Goal: Task Accomplishment & Management: Manage account settings

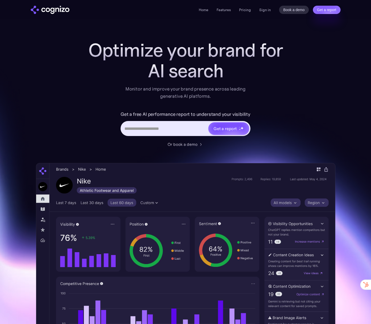
scroll to position [2, 0]
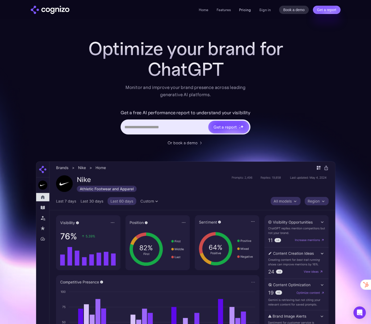
click at [248, 10] on link "Pricing" at bounding box center [245, 9] width 12 height 5
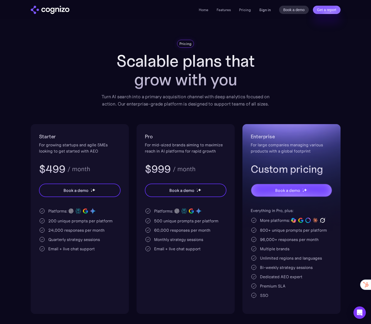
click at [270, 9] on link "Sign in" at bounding box center [265, 10] width 12 height 6
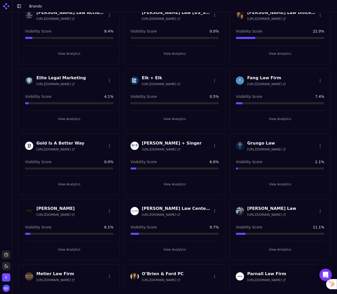
scroll to position [261, 0]
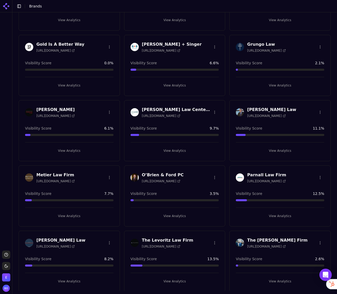
click at [5, 290] on img "Open user button" at bounding box center [6, 288] width 7 height 7
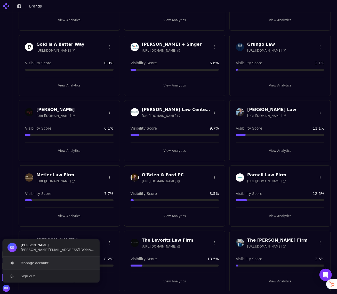
click at [43, 262] on button "Manage account" at bounding box center [51, 263] width 98 height 13
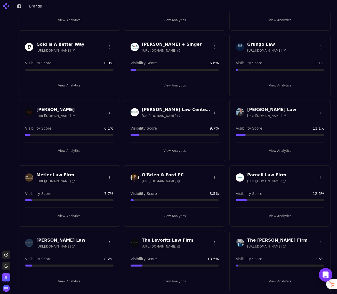
click at [328, 276] on icon "Open Intercom Messenger" at bounding box center [326, 275] width 7 height 7
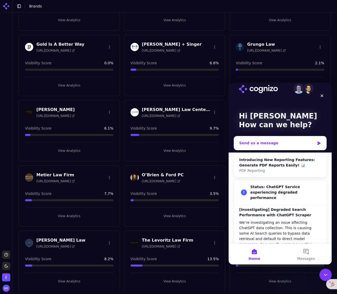
scroll to position [0, 0]
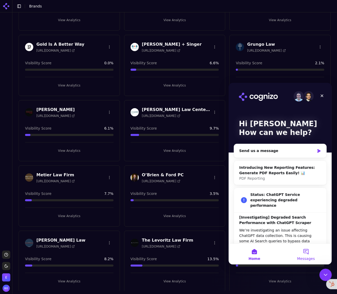
click at [309, 258] on span "Messages" at bounding box center [306, 259] width 18 height 4
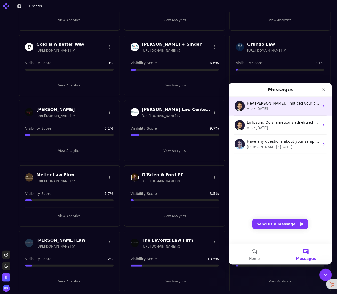
click at [324, 106] on icon "Intercom messenger" at bounding box center [324, 106] width 4 height 4
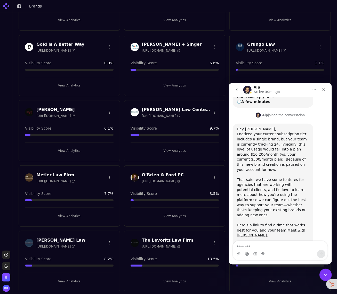
scroll to position [65, 0]
click at [290, 228] on link "Meet with Alp" at bounding box center [271, 232] width 68 height 9
click at [326, 90] on div "Close" at bounding box center [323, 89] width 9 height 9
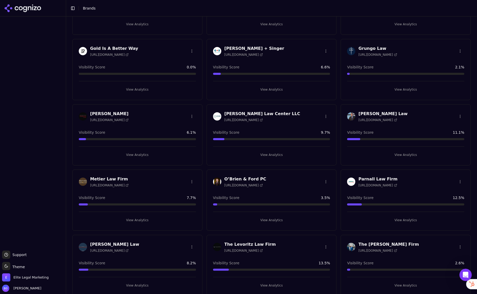
click at [244, 178] on h3 "O’Brien & Ford PC" at bounding box center [246, 179] width 42 height 6
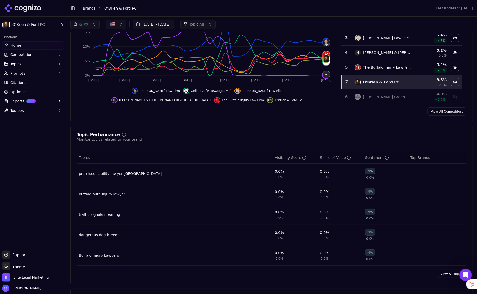
scroll to position [5, 0]
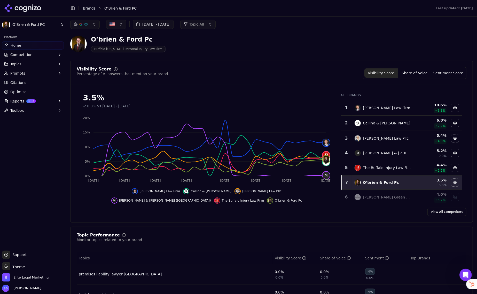
click at [94, 26] on button "button" at bounding box center [84, 24] width 29 height 9
click at [64, 67] on div "Perplexity" at bounding box center [84, 66] width 49 height 8
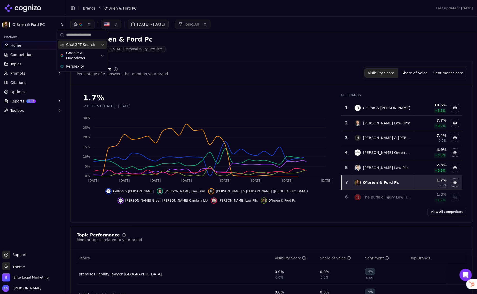
click at [103, 46] on div "ChatGPT-Search" at bounding box center [82, 45] width 49 height 8
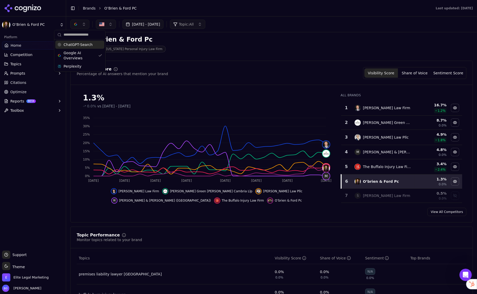
click at [61, 46] on div "ChatGPT-Search" at bounding box center [79, 45] width 49 height 8
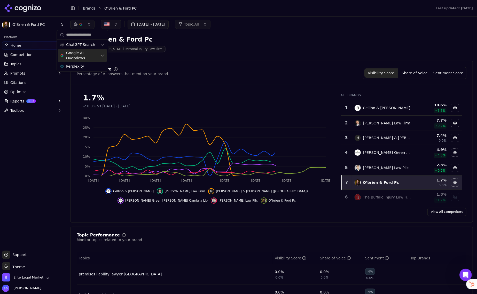
click at [100, 58] on div "Google AI Overviews" at bounding box center [82, 55] width 49 height 13
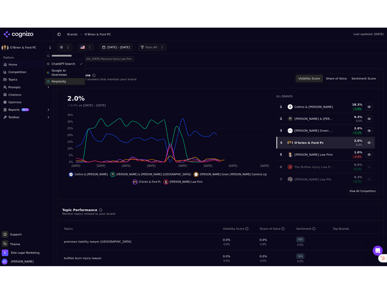
scroll to position [18, 0]
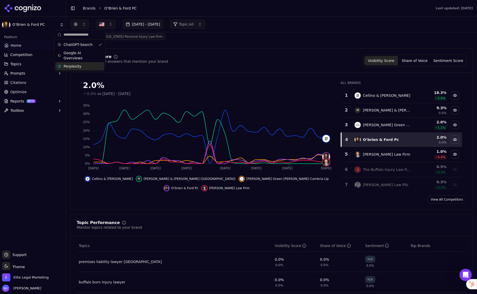
click at [83, 66] on div "Perplexity" at bounding box center [79, 66] width 49 height 8
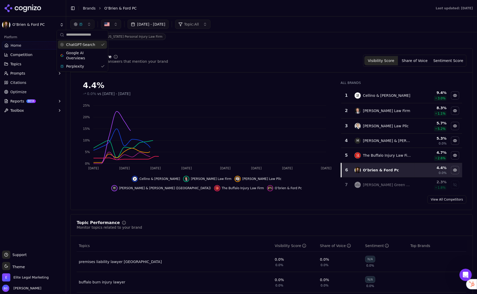
click at [100, 47] on div "ChatGPT-Search" at bounding box center [82, 45] width 49 height 8
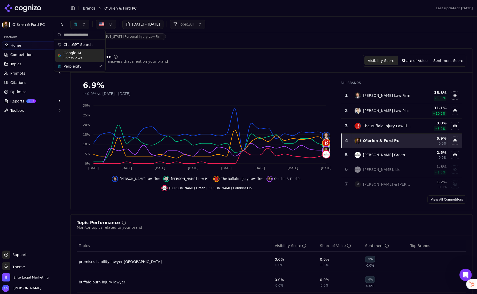
click at [99, 58] on div "Google AI Overviews" at bounding box center [79, 55] width 49 height 13
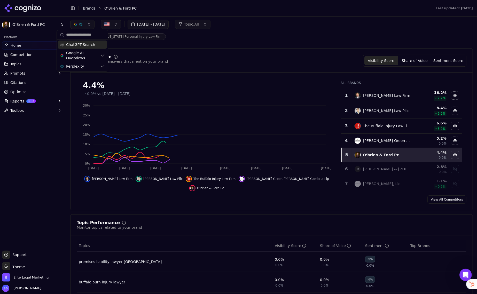
click at [102, 42] on div "ChatGPT-Search" at bounding box center [82, 45] width 49 height 8
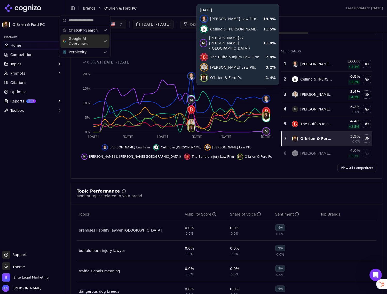
scroll to position [0, 0]
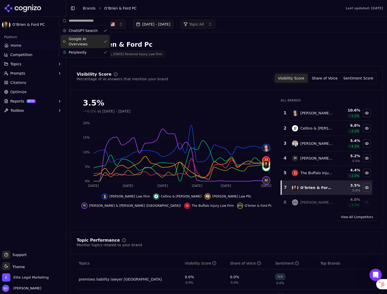
click at [283, 32] on div "Sep 15, 2025 - Oct 15, 2025 Topic: All" at bounding box center [226, 25] width 321 height 16
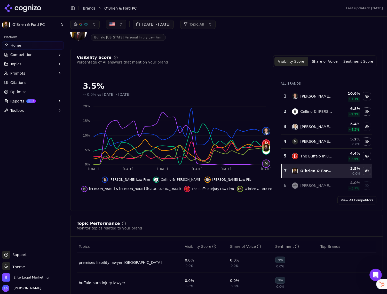
scroll to position [18, 0]
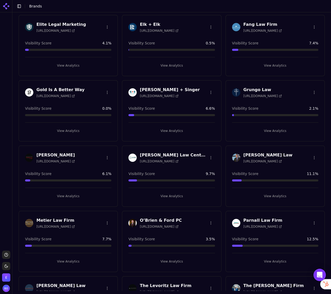
scroll to position [261, 0]
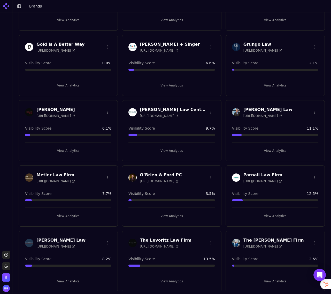
click at [197, 188] on div "O’Brien & Ford PC https://obrienandford.com Visibility Score 3.5 % View Analyti…" at bounding box center [171, 196] width 99 height 61
click at [158, 176] on div "O’Brien & Ford PC https://obrienandford.com" at bounding box center [161, 177] width 42 height 11
click at [159, 175] on h3 "O’Brien & Ford PC" at bounding box center [161, 175] width 42 height 6
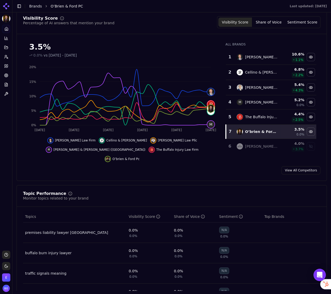
scroll to position [53, 0]
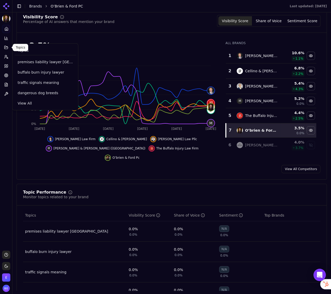
click at [6, 48] on icon at bounding box center [6, 47] width 4 height 4
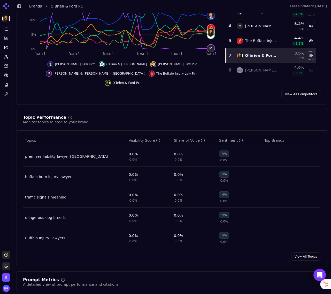
scroll to position [129, 0]
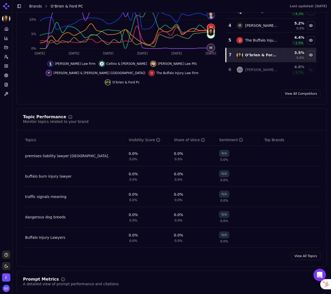
click at [306, 252] on link "View All Topics" at bounding box center [305, 256] width 29 height 8
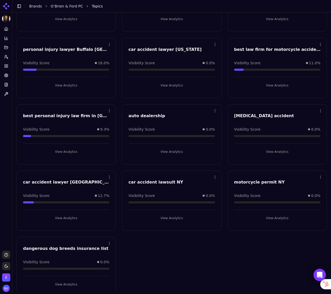
scroll to position [1012, 0]
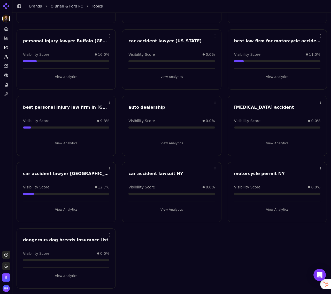
click at [215, 101] on html "O’Brien & Ford PC Platform Home Competition Topics Prompts Citations Optimize R…" at bounding box center [165, 147] width 331 height 294
click at [191, 122] on div "Delete" at bounding box center [194, 122] width 47 height 8
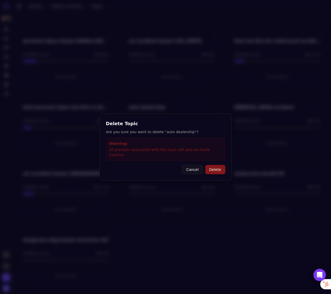
click at [212, 167] on button "Delete" at bounding box center [215, 169] width 20 height 9
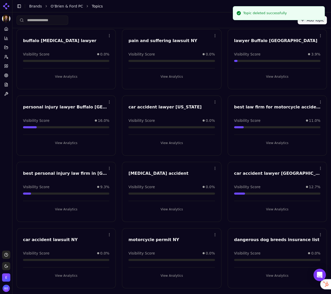
scroll to position [946, 0]
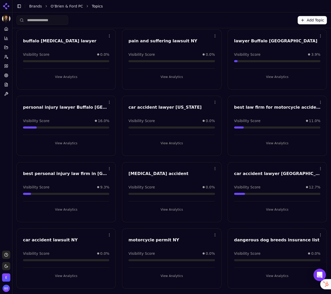
click at [216, 234] on html "O’Brien & Ford PC Platform Home Competition Topics Prompts Citations Optimize R…" at bounding box center [165, 147] width 331 height 294
click at [184, 257] on div "Delete" at bounding box center [194, 255] width 47 height 8
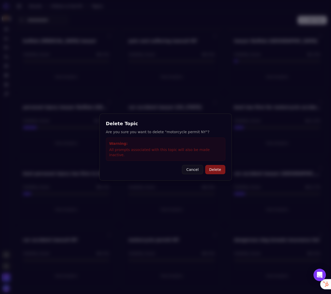
drag, startPoint x: 215, startPoint y: 168, endPoint x: 231, endPoint y: 183, distance: 21.6
click at [215, 168] on button "Delete" at bounding box center [215, 169] width 20 height 9
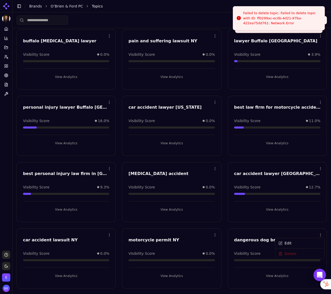
click at [320, 232] on html "O’Brien & Ford PC Platform Home Competition Topics Prompts Citations Optimize R…" at bounding box center [165, 147] width 331 height 294
click at [290, 255] on div "Delete" at bounding box center [299, 255] width 47 height 8
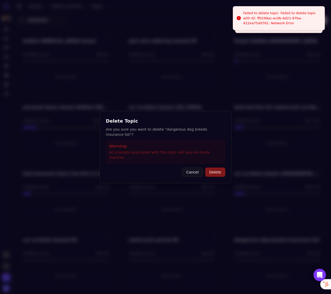
drag, startPoint x: 214, startPoint y: 170, endPoint x: 232, endPoint y: 183, distance: 22.2
click at [214, 170] on button "Delete" at bounding box center [215, 172] width 20 height 9
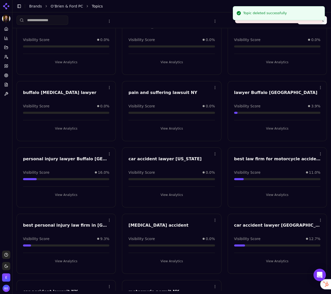
scroll to position [894, 0]
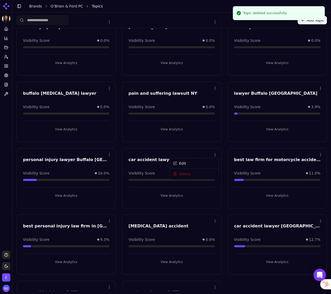
click at [215, 153] on html "O’Brien & Ford PC Platform Home Competition Topics Prompts Citations Optimize R…" at bounding box center [165, 147] width 331 height 294
click at [191, 172] on div "Delete" at bounding box center [194, 175] width 47 height 8
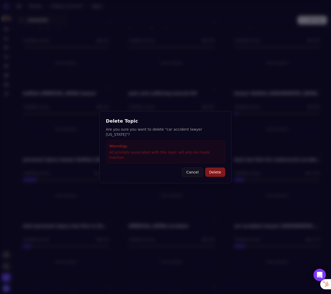
click at [213, 169] on button "Delete" at bounding box center [215, 172] width 20 height 9
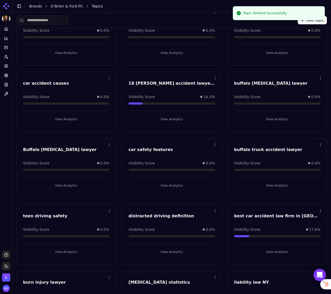
scroll to position [637, 0]
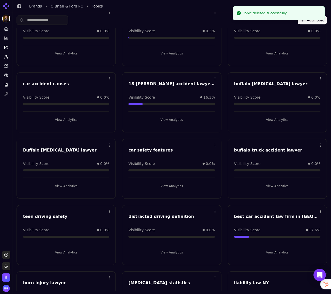
click at [109, 210] on html "O’Brien & Ford PC Platform Home Competition Topics Prompts Citations Optimize R…" at bounding box center [165, 147] width 331 height 294
click at [83, 233] on div "Delete" at bounding box center [88, 232] width 47 height 8
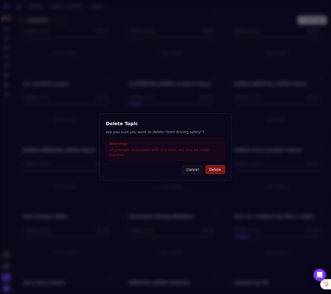
click at [221, 167] on button "Delete" at bounding box center [215, 169] width 20 height 9
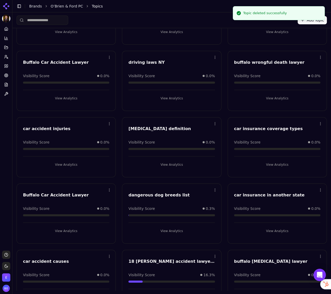
scroll to position [447, 0]
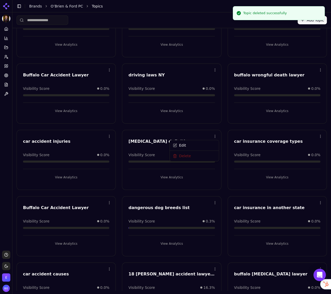
click at [216, 136] on html "O’Brien & Ford PC Platform Home Competition Topics Prompts Citations Optimize R…" at bounding box center [165, 147] width 331 height 294
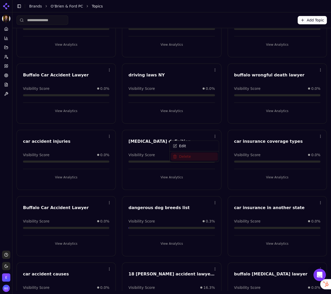
click at [183, 158] on div "Delete" at bounding box center [194, 157] width 47 height 8
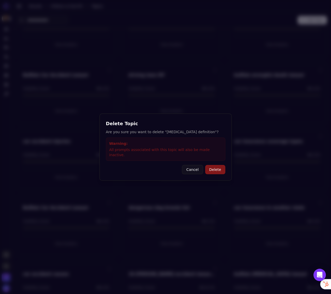
click at [219, 168] on button "Delete" at bounding box center [215, 169] width 20 height 9
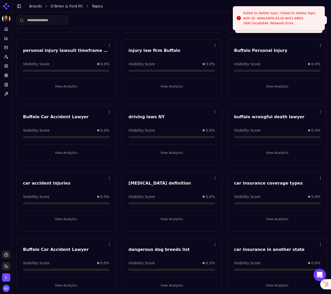
scroll to position [404, 0]
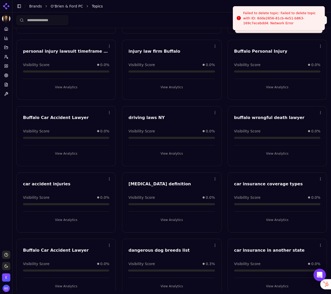
click at [214, 113] on html "O’Brien & Ford PC Platform Home Competition Topics Prompts Citations Optimize R…" at bounding box center [165, 147] width 331 height 294
click at [189, 130] on div "Delete" at bounding box center [194, 133] width 47 height 8
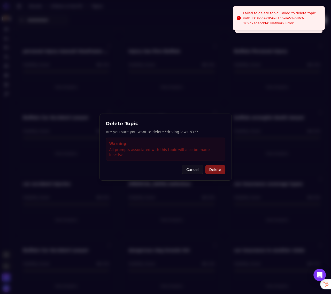
click at [211, 165] on button "Delete" at bounding box center [215, 169] width 20 height 9
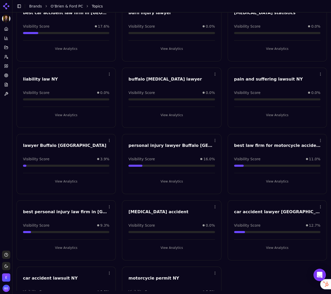
scroll to position [880, 0]
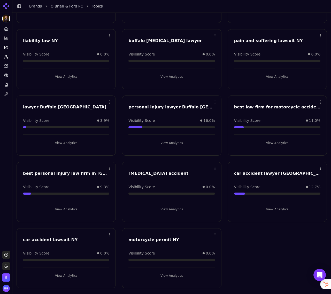
click at [215, 167] on html "O’Brien & Ford PC Platform Home Competition Topics Prompts Citations Optimize R…" at bounding box center [165, 147] width 331 height 294
click at [184, 188] on div "Delete" at bounding box center [194, 188] width 47 height 8
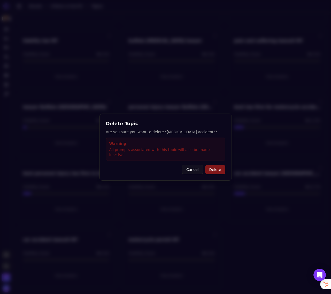
drag, startPoint x: 215, startPoint y: 167, endPoint x: 212, endPoint y: 170, distance: 4.0
click at [214, 167] on button "Delete" at bounding box center [215, 169] width 20 height 9
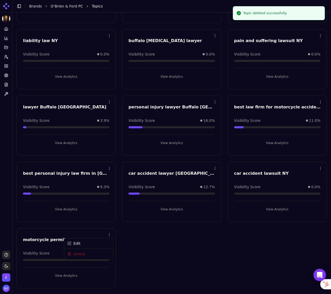
click at [109, 235] on html "O’Brien & Ford PC Platform Home Competition Topics Prompts Citations Optimize R…" at bounding box center [165, 147] width 331 height 294
click at [85, 256] on div "Delete" at bounding box center [88, 255] width 47 height 8
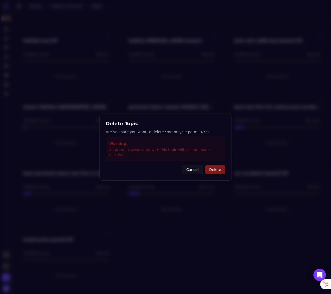
click at [215, 171] on button "Delete" at bounding box center [215, 169] width 20 height 9
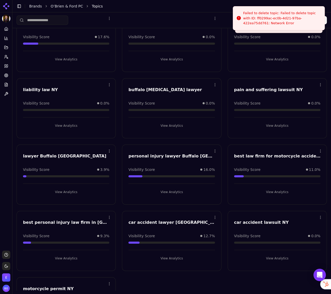
scroll to position [799, 0]
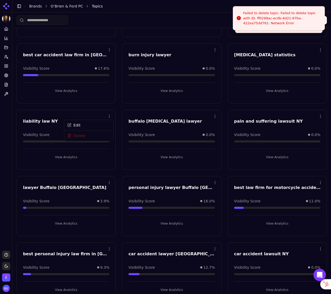
click at [110, 115] on html "O’Brien & Ford PC Platform Home Competition Topics Prompts Citations Optimize R…" at bounding box center [165, 147] width 331 height 294
click at [88, 135] on div "Delete" at bounding box center [88, 136] width 47 height 8
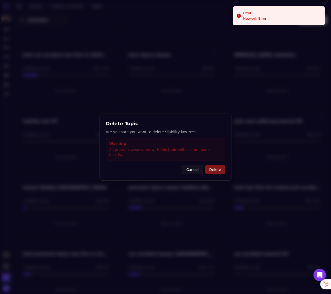
click at [219, 168] on button "Delete" at bounding box center [215, 169] width 20 height 9
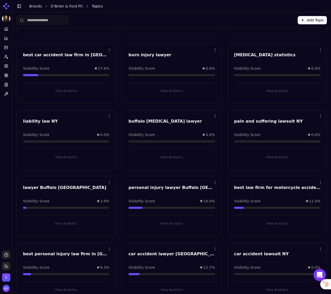
scroll to position [786, 0]
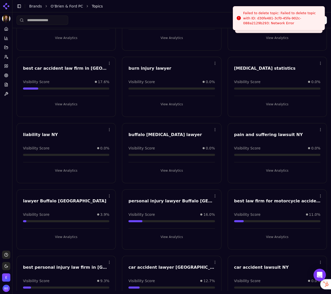
click at [321, 128] on html "O’Brien & Ford PC Platform Home Competition Topics Prompts Citations Optimize R…" at bounding box center [165, 147] width 331 height 294
click at [286, 150] on div "Delete" at bounding box center [299, 149] width 47 height 8
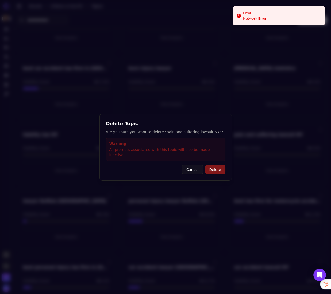
click at [218, 166] on button "Delete" at bounding box center [215, 169] width 20 height 9
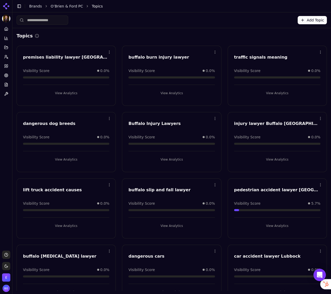
click at [110, 120] on html "O’Brien & Ford PC Platform Home Competition Topics Prompts Citations Optimize R…" at bounding box center [165, 147] width 331 height 294
click at [78, 141] on div "Delete" at bounding box center [88, 139] width 47 height 8
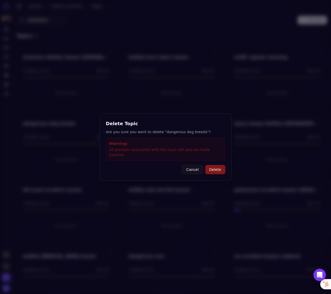
drag, startPoint x: 210, startPoint y: 170, endPoint x: 191, endPoint y: 162, distance: 20.5
click at [210, 170] on button "Delete" at bounding box center [215, 169] width 20 height 9
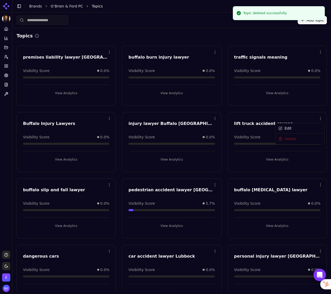
click at [322, 118] on html "O’Brien & Ford PC Platform Home Competition Topics Prompts Citations Optimize R…" at bounding box center [165, 147] width 331 height 294
click at [290, 140] on div "Delete" at bounding box center [299, 140] width 47 height 8
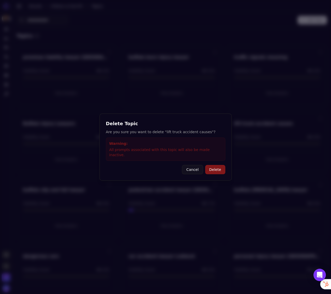
click at [215, 166] on button "Delete" at bounding box center [215, 169] width 20 height 9
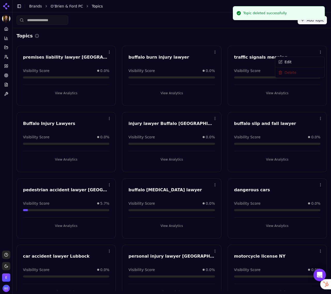
click at [320, 53] on html "O’Brien & Ford PC Platform Home Competition Topics Prompts Citations Optimize R…" at bounding box center [165, 147] width 331 height 294
click at [290, 71] on div "Delete" at bounding box center [299, 73] width 47 height 8
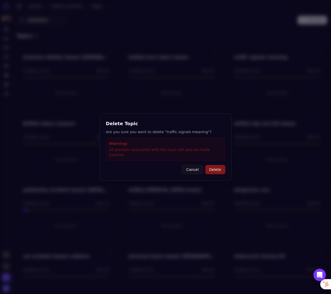
drag, startPoint x: 213, startPoint y: 167, endPoint x: 204, endPoint y: 135, distance: 33.7
click at [213, 167] on button "Delete" at bounding box center [215, 169] width 20 height 9
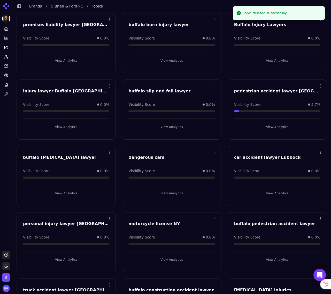
scroll to position [41, 0]
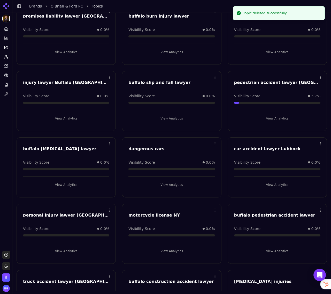
click at [215, 144] on html "O’Brien & Ford PC Platform Home Competition Topics Prompts Citations Optimize R…" at bounding box center [165, 147] width 331 height 294
click at [185, 164] on div "Delete" at bounding box center [194, 165] width 47 height 8
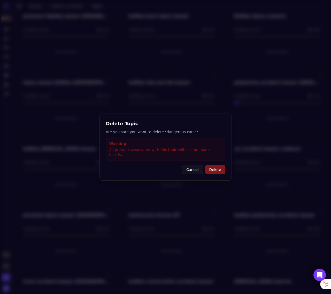
click at [213, 169] on button "Delete" at bounding box center [215, 169] width 20 height 9
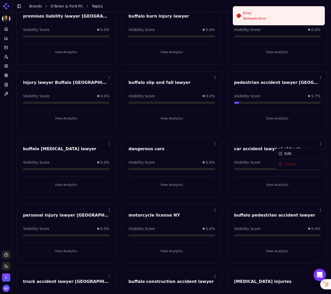
click at [320, 145] on html "O’Brien & Ford PC Platform Home Competition Topics Prompts Citations Optimize R…" at bounding box center [165, 147] width 331 height 294
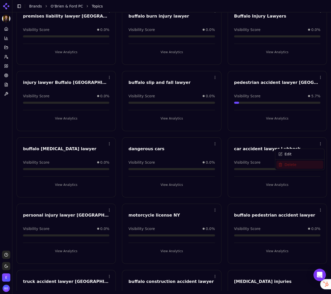
click at [291, 165] on div "Delete" at bounding box center [299, 165] width 47 height 8
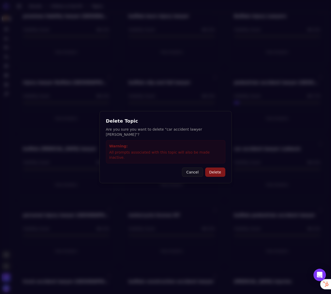
click at [215, 169] on button "Delete" at bounding box center [215, 172] width 20 height 9
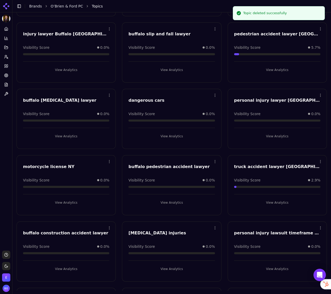
scroll to position [132, 0]
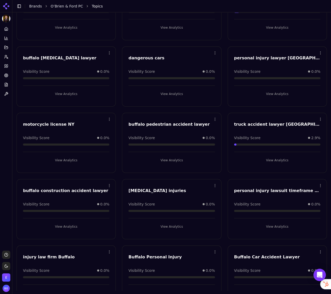
click at [214, 185] on html "O’Brien & Ford PC Platform Home Competition Topics Prompts Citations Optimize R…" at bounding box center [165, 147] width 331 height 294
click at [195, 205] on div "Delete" at bounding box center [194, 206] width 47 height 8
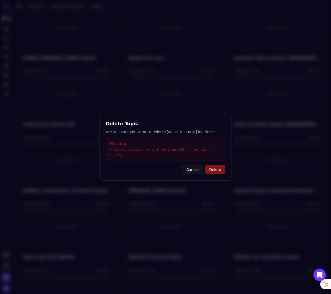
click at [213, 167] on button "Delete" at bounding box center [215, 169] width 20 height 9
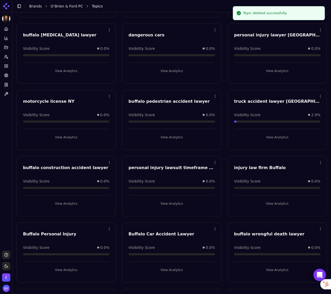
scroll to position [157, 0]
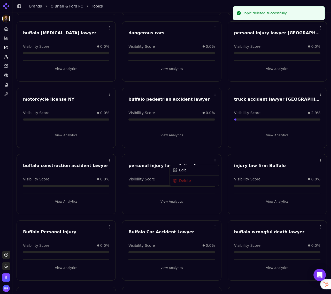
click at [214, 161] on html "O’Brien & Ford PC Platform Home Competition Topics Prompts Citations Optimize R…" at bounding box center [165, 147] width 331 height 294
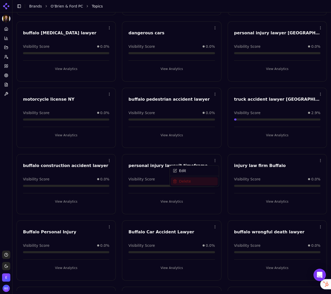
click at [192, 181] on div "Delete" at bounding box center [194, 181] width 47 height 8
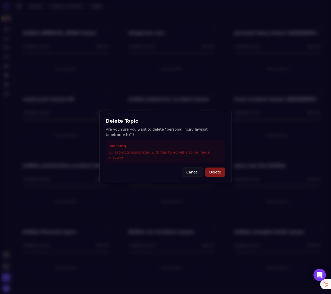
click at [217, 171] on button "Delete" at bounding box center [215, 172] width 20 height 9
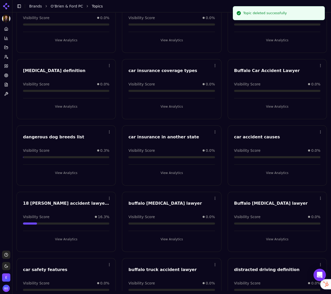
scroll to position [385, 0]
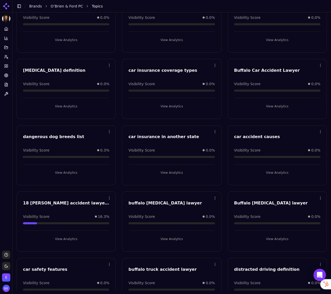
click at [320, 130] on html "O’Brien & Ford PC Platform Home Competition Topics Prompts Citations Optimize R…" at bounding box center [165, 147] width 331 height 294
click at [293, 151] on div "Delete" at bounding box center [299, 152] width 47 height 8
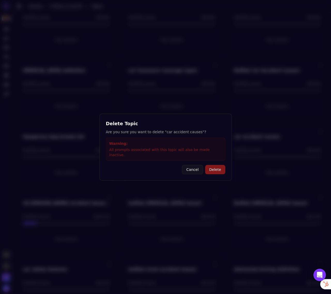
drag, startPoint x: 220, startPoint y: 166, endPoint x: 235, endPoint y: 160, distance: 15.6
click at [220, 166] on button "Delete" at bounding box center [215, 169] width 20 height 9
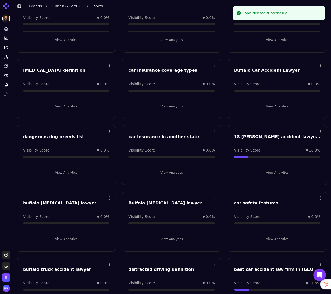
click at [216, 131] on html "O’Brien & Ford PC Platform Home Competition Topics Prompts Citations Optimize R…" at bounding box center [165, 147] width 331 height 294
click at [193, 152] on div "Delete" at bounding box center [194, 152] width 47 height 8
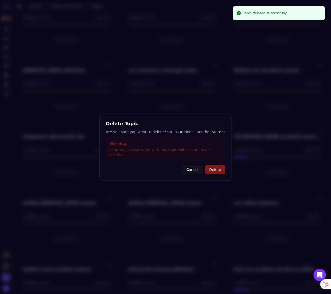
click at [221, 166] on button "Delete" at bounding box center [215, 169] width 20 height 9
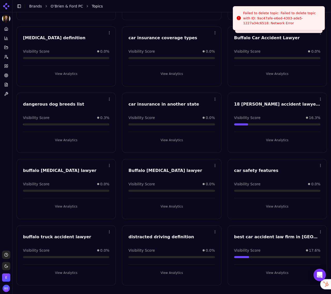
scroll to position [420, 0]
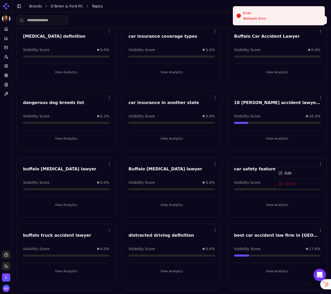
click at [320, 162] on html "O’Brien & Ford PC Platform Home Competition Topics Prompts Citations Optimize R…" at bounding box center [165, 147] width 331 height 294
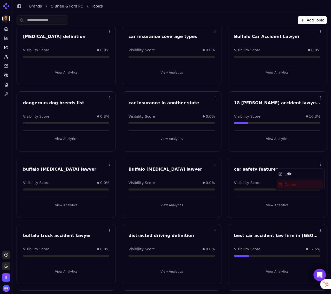
click at [289, 185] on div "Delete" at bounding box center [299, 185] width 47 height 8
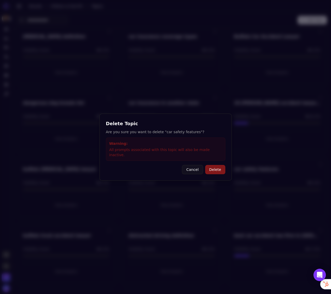
click at [213, 169] on button "Delete" at bounding box center [215, 169] width 20 height 9
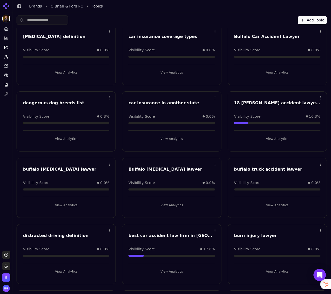
click at [320, 231] on html "O’Brien & Ford PC Platform Home Competition Topics Prompts Citations Optimize R…" at bounding box center [165, 147] width 331 height 294
click at [283, 251] on div "Delete" at bounding box center [299, 251] width 47 height 8
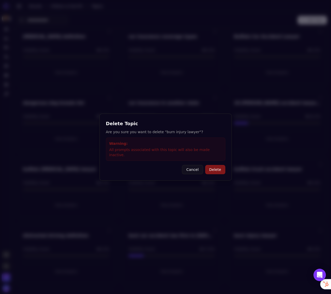
click at [216, 168] on button "Delete" at bounding box center [215, 169] width 20 height 9
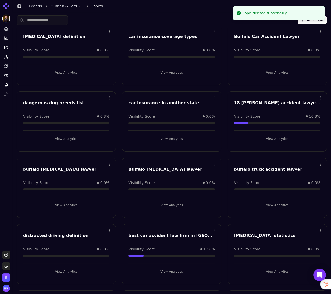
click at [109, 230] on html "O’Brien & Ford PC Platform Home Competition Topics Prompts Citations Optimize R…" at bounding box center [165, 147] width 331 height 294
click at [78, 252] on div "Delete" at bounding box center [88, 251] width 47 height 8
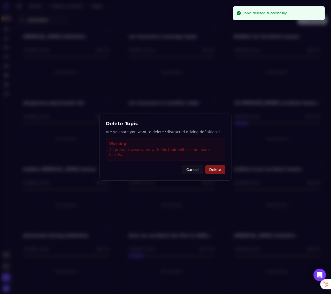
click at [219, 166] on button "Delete" at bounding box center [215, 169] width 20 height 9
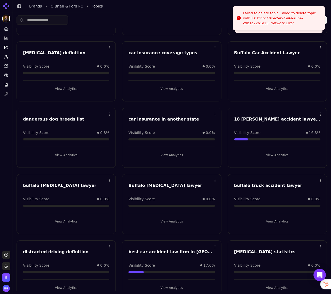
scroll to position [401, 0]
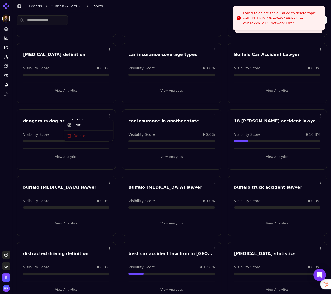
click at [109, 116] on html "O’Brien & Ford PC Platform Home Competition Topics Prompts Citations Optimize R…" at bounding box center [165, 147] width 331 height 294
click at [83, 135] on div "Delete" at bounding box center [88, 136] width 47 height 8
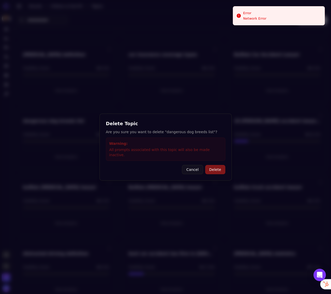
click at [213, 165] on button "Delete" at bounding box center [215, 169] width 20 height 9
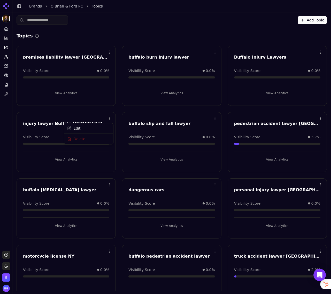
click at [111, 119] on html "O’Brien & Ford PC Platform Home Competition Topics Prompts Citations Optimize R…" at bounding box center [165, 147] width 331 height 294
click at [98, 142] on div "Delete" at bounding box center [88, 140] width 47 height 8
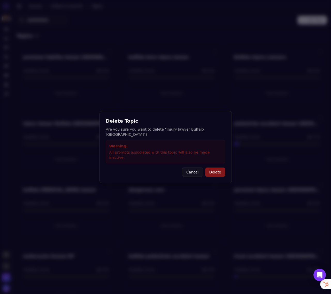
click at [211, 169] on button "Delete" at bounding box center [215, 172] width 20 height 9
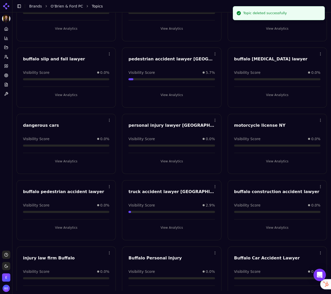
scroll to position [67, 0]
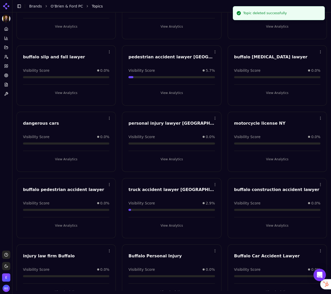
click at [110, 119] on html "O’Brien & Ford PC Platform Home Competition Topics Prompts Citations Optimize R…" at bounding box center [165, 147] width 331 height 294
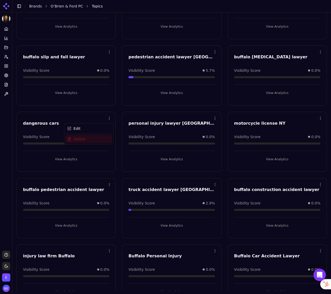
click at [82, 140] on div "Delete" at bounding box center [88, 139] width 47 height 8
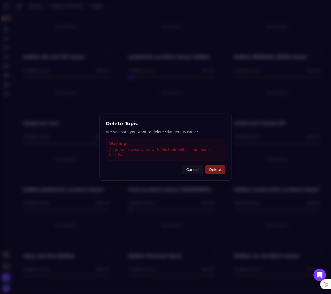
click at [214, 168] on button "Delete" at bounding box center [215, 169] width 20 height 9
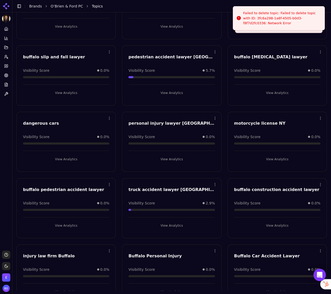
click at [321, 117] on html "O’Brien & Ford PC Platform Home Competition Topics Prompts Citations Optimize R…" at bounding box center [165, 147] width 331 height 294
click at [290, 138] on div "Delete" at bounding box center [299, 139] width 47 height 8
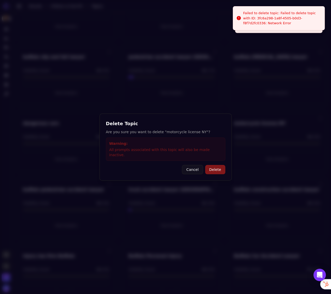
click at [217, 165] on button "Delete" at bounding box center [215, 169] width 20 height 9
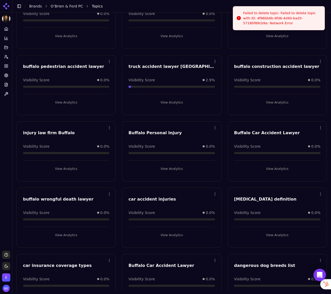
scroll to position [191, 0]
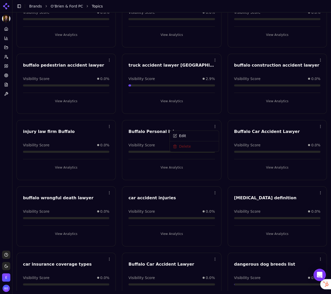
click at [216, 126] on html "O’Brien & Ford PC Platform Home Competition Topics Prompts Citations Optimize R…" at bounding box center [165, 147] width 331 height 294
click at [184, 148] on div "Delete" at bounding box center [194, 147] width 47 height 8
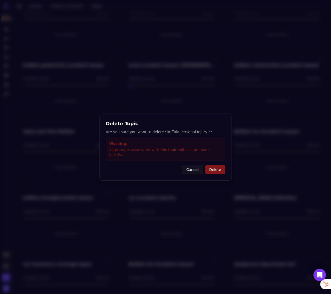
drag, startPoint x: 217, startPoint y: 167, endPoint x: 241, endPoint y: 156, distance: 26.8
click at [216, 167] on button "Delete" at bounding box center [215, 169] width 20 height 9
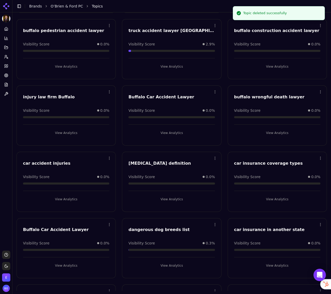
scroll to position [227, 0]
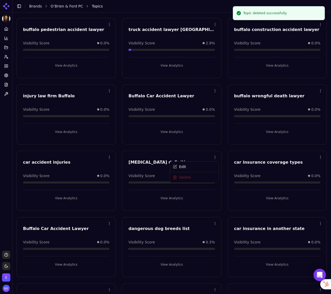
click at [215, 158] on html "O’Brien & Ford PC Platform Home Competition Topics Prompts Citations Optimize R…" at bounding box center [165, 147] width 331 height 294
click at [194, 183] on div "Edit Delete" at bounding box center [195, 172] width 50 height 21
click at [194, 181] on div "Delete" at bounding box center [194, 178] width 47 height 8
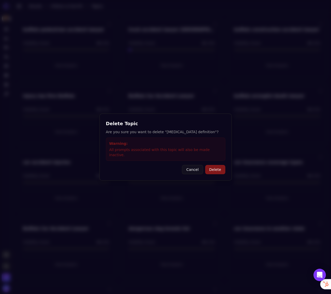
click at [216, 170] on button "Delete" at bounding box center [215, 169] width 20 height 9
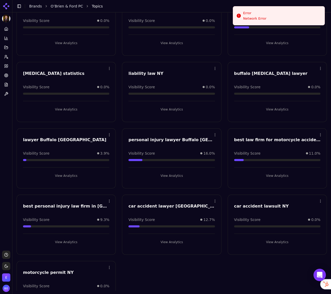
scroll to position [614, 0]
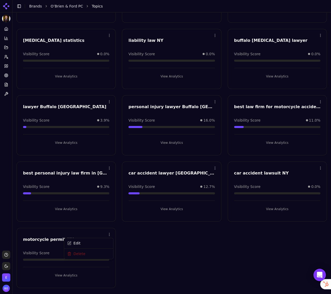
click at [109, 235] on html "O’Brien & Ford PC Platform Home Competition Topics Prompts Citations Optimize R…" at bounding box center [165, 147] width 331 height 294
click at [90, 253] on div "Delete" at bounding box center [88, 254] width 47 height 8
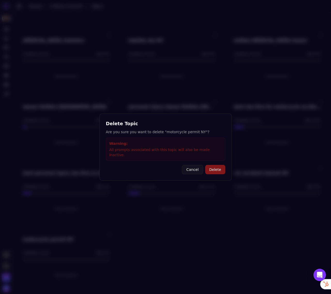
drag, startPoint x: 213, startPoint y: 168, endPoint x: 194, endPoint y: 193, distance: 30.8
click at [213, 168] on button "Delete" at bounding box center [215, 169] width 20 height 9
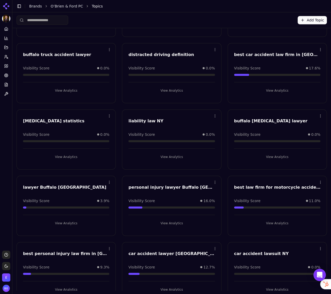
scroll to position [533, 0]
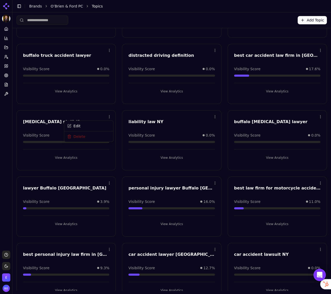
click at [109, 116] on html "O’Brien & Ford PC Platform Home Competition Topics Prompts Citations Optimize R…" at bounding box center [165, 147] width 331 height 294
click at [77, 137] on div "Delete" at bounding box center [88, 137] width 47 height 8
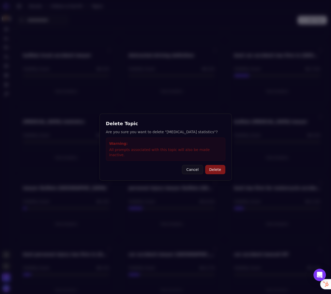
click at [218, 169] on button "Delete" at bounding box center [215, 169] width 20 height 9
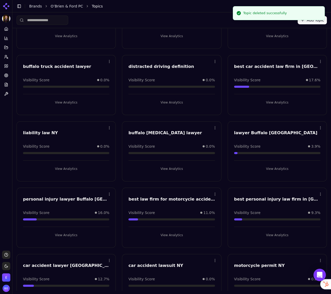
scroll to position [521, 0]
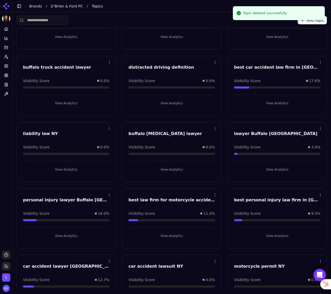
click at [109, 127] on html "O’Brien & Ford PC Platform Home Competition Topics Prompts Citations Optimize R…" at bounding box center [165, 147] width 331 height 294
click at [87, 151] on div "Delete" at bounding box center [88, 149] width 47 height 8
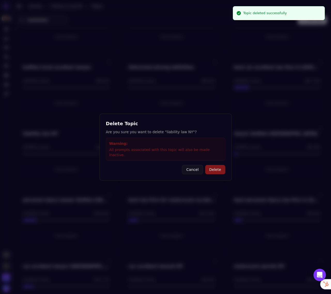
drag, startPoint x: 216, startPoint y: 167, endPoint x: 206, endPoint y: 168, distance: 9.9
click at [216, 167] on button "Delete" at bounding box center [215, 169] width 20 height 9
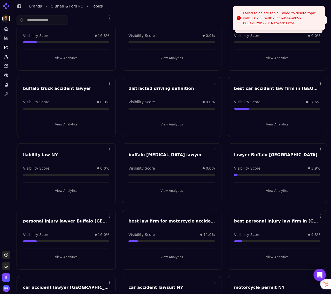
scroll to position [496, 0]
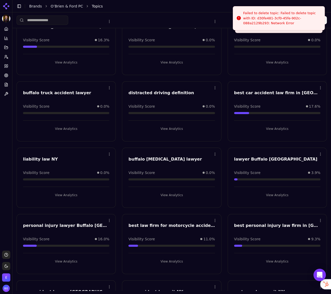
click at [215, 87] on html "O’Brien & Ford PC Platform Home Competition Topics Prompts Citations Optimize R…" at bounding box center [165, 147] width 331 height 294
click at [190, 109] on div "Delete" at bounding box center [194, 108] width 47 height 8
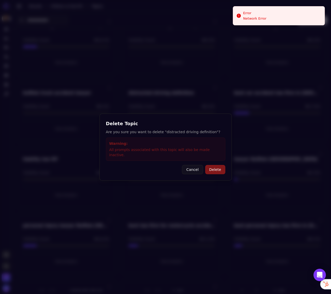
click at [215, 166] on button "Delete" at bounding box center [215, 169] width 20 height 9
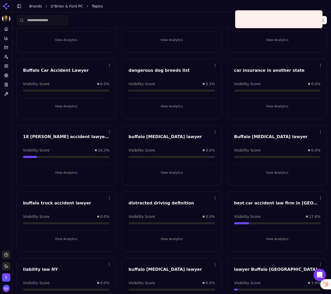
scroll to position [370, 0]
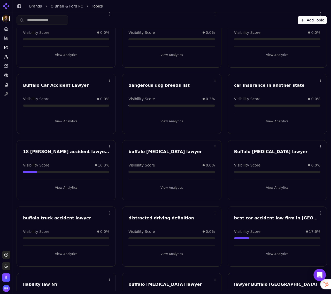
click at [215, 82] on html "O’Brien & Ford PC Platform Home Competition Topics Prompts Citations Optimize R…" at bounding box center [165, 147] width 331 height 294
click at [192, 102] on div "Delete" at bounding box center [194, 101] width 47 height 8
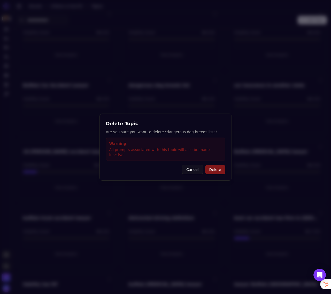
drag, startPoint x: 213, startPoint y: 166, endPoint x: 207, endPoint y: 160, distance: 8.4
click at [213, 166] on button "Delete" at bounding box center [215, 169] width 20 height 9
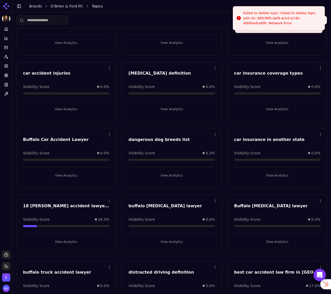
scroll to position [310, 0]
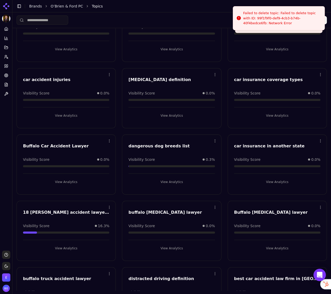
click at [318, 75] on html "O’Brien & Ford PC Platform Home Competition Topics Prompts Citations Optimize R…" at bounding box center [165, 147] width 331 height 294
click at [284, 94] on div "Delete" at bounding box center [299, 95] width 47 height 8
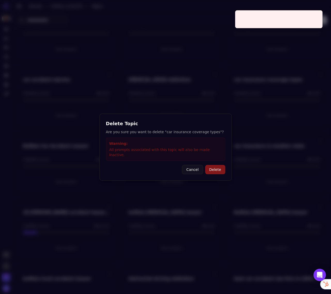
click at [213, 168] on button "Delete" at bounding box center [215, 169] width 20 height 9
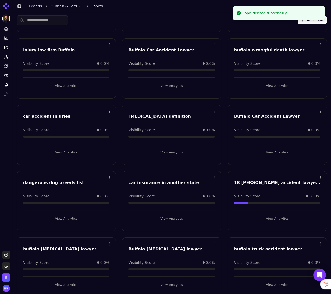
scroll to position [273, 0]
click at [214, 113] on html "O’Brien & Ford PC Platform Home Competition Topics Prompts Citations Optimize R…" at bounding box center [165, 147] width 331 height 294
click at [196, 132] on div "Delete" at bounding box center [194, 132] width 47 height 8
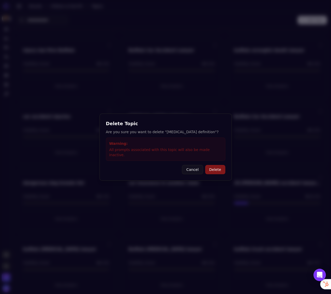
click at [217, 169] on button "Delete" at bounding box center [215, 169] width 20 height 9
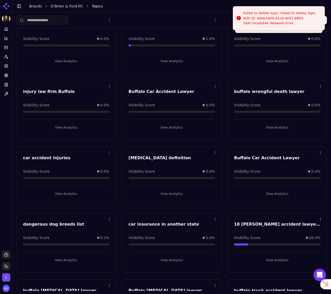
scroll to position [221, 0]
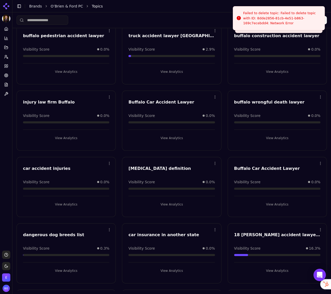
click at [110, 96] on html "O’Brien & Ford PC Platform Home Competition Topics Prompts Citations Optimize R…" at bounding box center [165, 147] width 331 height 294
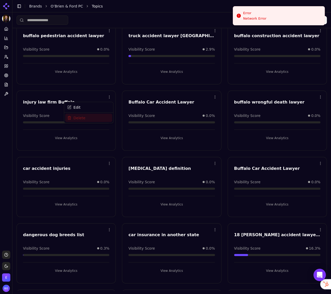
click at [91, 116] on div "Delete" at bounding box center [88, 118] width 47 height 8
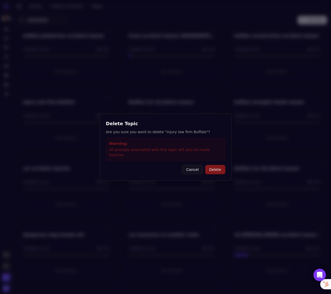
drag, startPoint x: 214, startPoint y: 164, endPoint x: 208, endPoint y: 159, distance: 8.5
click at [214, 165] on button "Delete" at bounding box center [215, 169] width 20 height 9
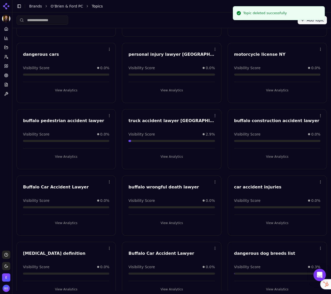
scroll to position [135, 0]
click at [109, 50] on html "O’Brien & Ford PC Platform Home Competition Topics Prompts Citations Optimize R…" at bounding box center [165, 147] width 331 height 294
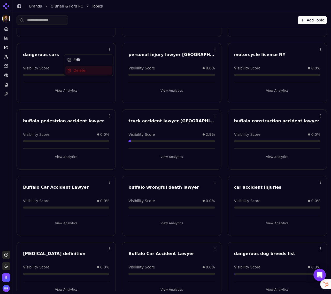
click at [91, 72] on div "Delete" at bounding box center [88, 70] width 47 height 8
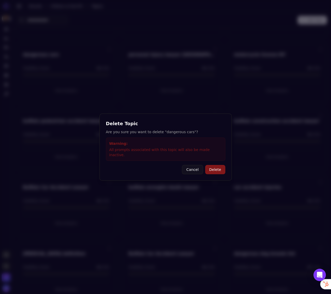
drag, startPoint x: 219, startPoint y: 165, endPoint x: 224, endPoint y: 157, distance: 9.0
click at [219, 165] on button "Delete" at bounding box center [215, 169] width 20 height 9
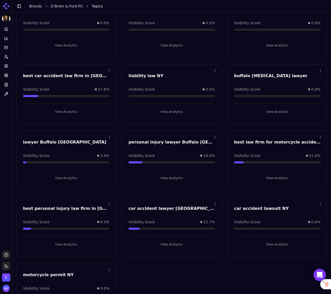
scroll to position [548, 0]
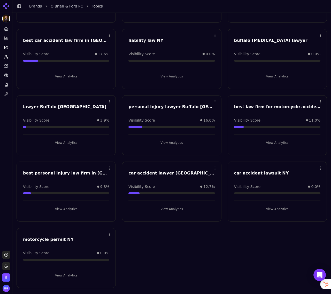
click at [110, 235] on html "O’Brien & Ford PC Platform Home Competition Topics Prompts Citations Optimize R…" at bounding box center [165, 147] width 331 height 294
click at [75, 255] on div "Delete" at bounding box center [88, 255] width 47 height 8
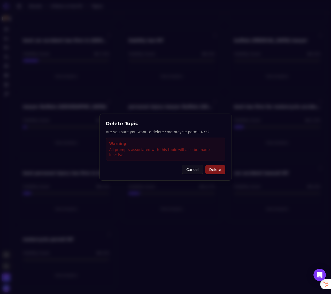
click at [213, 167] on button "Delete" at bounding box center [215, 169] width 20 height 9
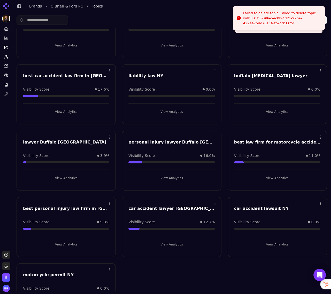
scroll to position [512, 0]
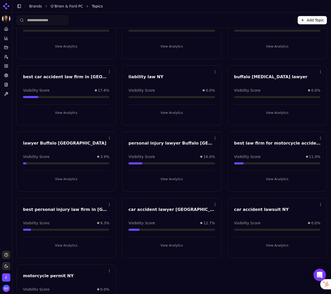
click at [167, 178] on button "View Analytics" at bounding box center [171, 179] width 86 height 8
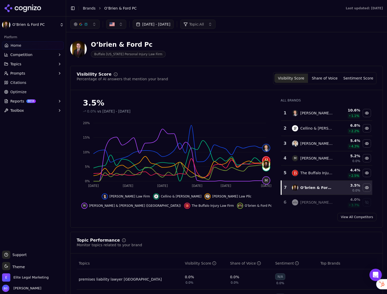
click at [216, 47] on div "O’brien & Ford Pc Buffalo [US_STATE] Personal Injury Law Firm" at bounding box center [186, 49] width 232 height 17
click at [224, 45] on div "O’brien & Ford Pc Buffalo [US_STATE] Personal Injury Law Firm" at bounding box center [186, 49] width 232 height 17
drag, startPoint x: 188, startPoint y: 48, endPoint x: 146, endPoint y: 55, distance: 42.6
click at [188, 48] on div "O’brien & Ford Pc Buffalo [US_STATE] Personal Injury Law Firm" at bounding box center [186, 49] width 232 height 17
drag, startPoint x: 231, startPoint y: 74, endPoint x: 202, endPoint y: 77, distance: 28.8
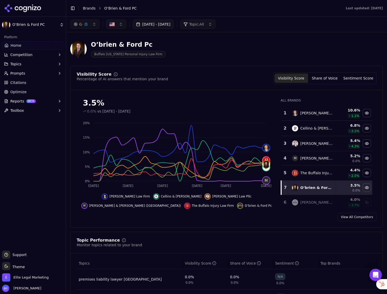
click at [231, 74] on div "Visibility Score Percentage of AI answers that mention your brand Visibility Sc…" at bounding box center [227, 78] width 300 height 12
click at [91, 25] on button "button" at bounding box center [84, 24] width 29 height 9
click at [182, 41] on div "O’brien & Ford Pc Buffalo [US_STATE] Personal Injury Law Firm" at bounding box center [186, 49] width 232 height 17
click at [85, 26] on div "button" at bounding box center [86, 24] width 4 height 4
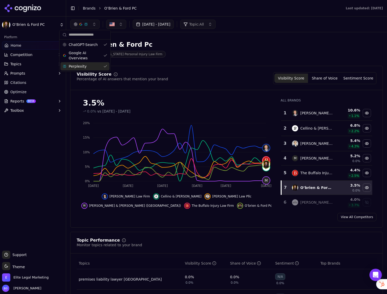
click at [103, 65] on div "Perplexity" at bounding box center [84, 66] width 49 height 8
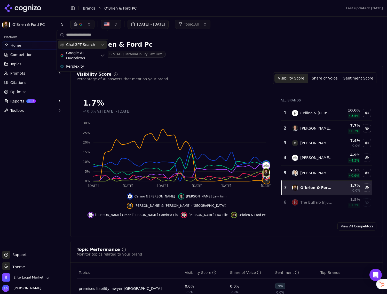
click at [102, 44] on div "ChatGPT-Search" at bounding box center [82, 45] width 49 height 8
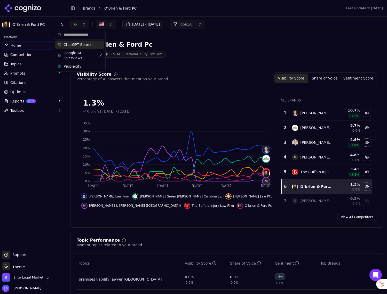
drag, startPoint x: 90, startPoint y: 47, endPoint x: 94, endPoint y: 51, distance: 6.4
click at [90, 47] on span "ChatGPT-Search" at bounding box center [78, 44] width 29 height 5
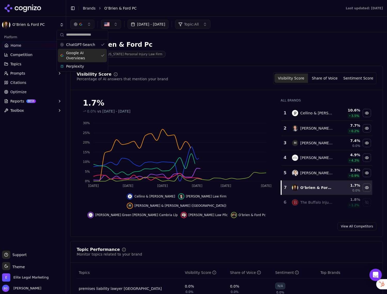
click at [104, 56] on div "Google AI Overviews" at bounding box center [82, 55] width 49 height 13
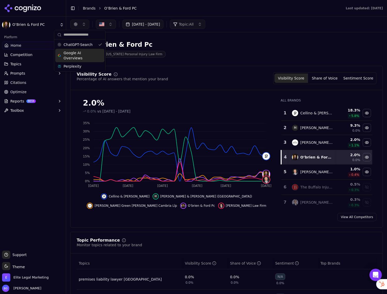
click at [88, 56] on span "Google AI Overviews" at bounding box center [80, 55] width 33 height 10
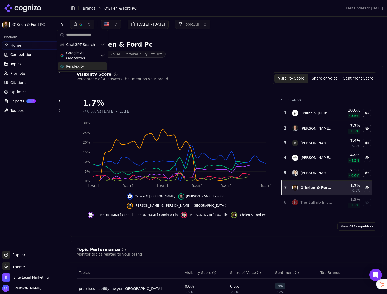
click at [91, 68] on div "Perplexity" at bounding box center [82, 66] width 49 height 8
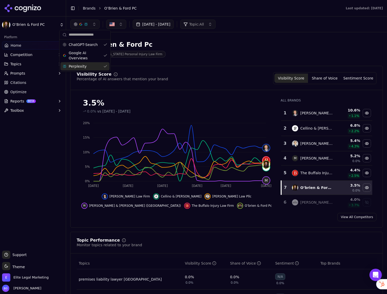
click at [16, 65] on span "Topics" at bounding box center [15, 63] width 11 height 5
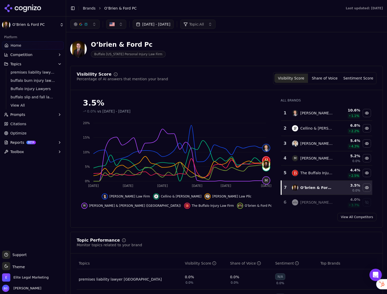
click at [15, 65] on span "Topics" at bounding box center [15, 63] width 11 height 5
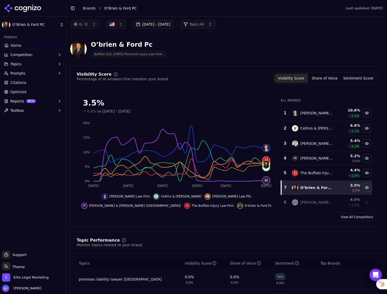
click at [16, 64] on span "Topics" at bounding box center [15, 63] width 11 height 5
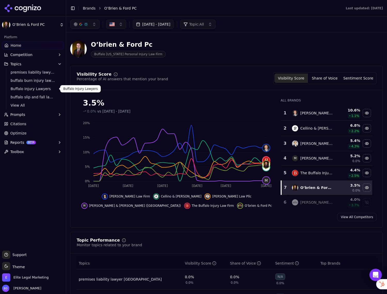
click at [17, 89] on span "Buffalo Injury Lawyers" at bounding box center [33, 88] width 45 height 5
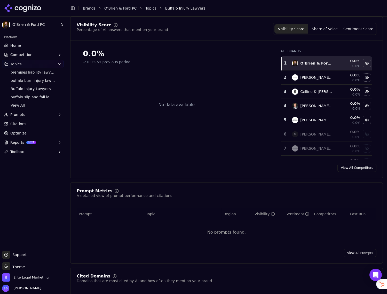
scroll to position [28, 0]
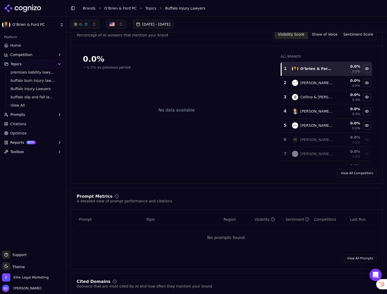
click at [17, 106] on span "View All" at bounding box center [33, 105] width 45 height 5
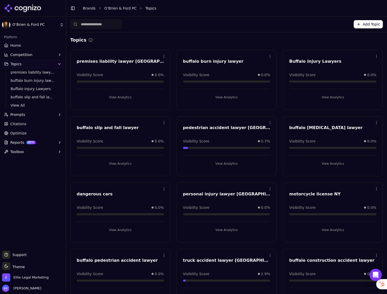
click at [370, 76] on span "0.0%" at bounding box center [371, 74] width 9 height 5
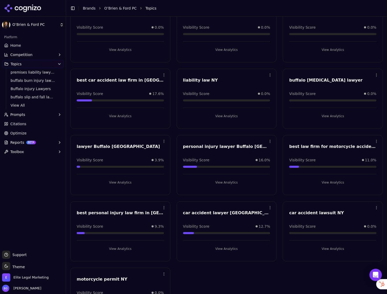
scroll to position [517, 0]
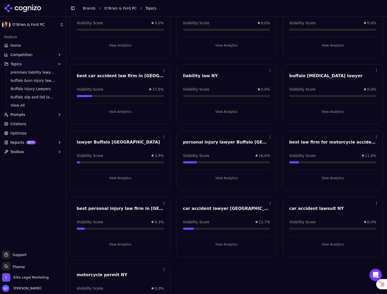
click at [213, 209] on div "car accident lawyer [GEOGRAPHIC_DATA] [GEOGRAPHIC_DATA]" at bounding box center [226, 209] width 87 height 6
click at [222, 245] on button "View Analytics" at bounding box center [226, 245] width 87 height 8
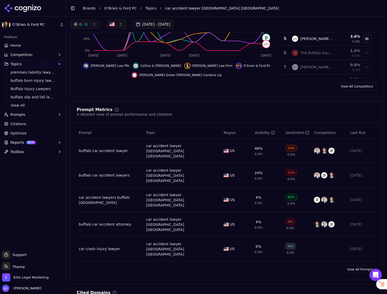
scroll to position [95, 0]
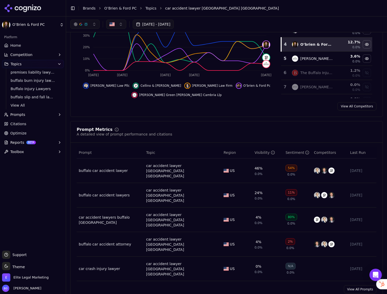
click at [24, 120] on link "Citations" at bounding box center [33, 124] width 62 height 8
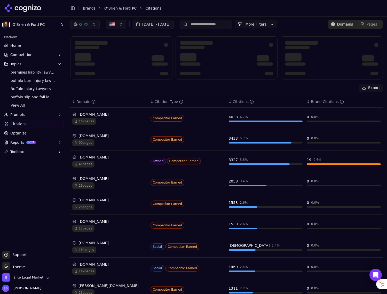
click at [18, 117] on html "O’Brien & Ford PC Platform Home Competition Topics premises liability lawyer Bu…" at bounding box center [193, 147] width 387 height 294
click at [18, 115] on span "Prompts" at bounding box center [17, 114] width 15 height 5
click at [19, 122] on span "Active" at bounding box center [33, 122] width 45 height 5
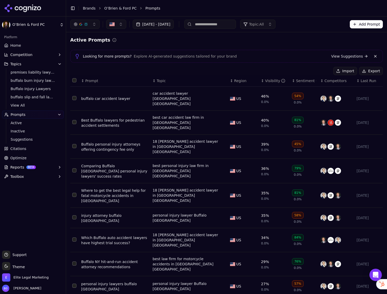
click at [269, 82] on div "Visibility" at bounding box center [275, 80] width 20 height 5
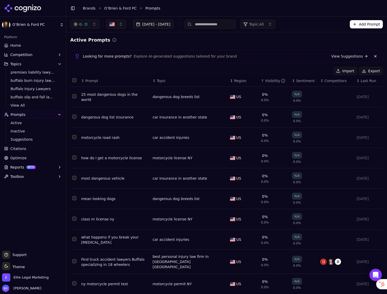
click at [269, 82] on div "Visibility" at bounding box center [275, 80] width 20 height 5
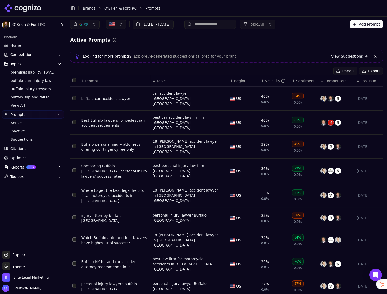
scroll to position [14, 0]
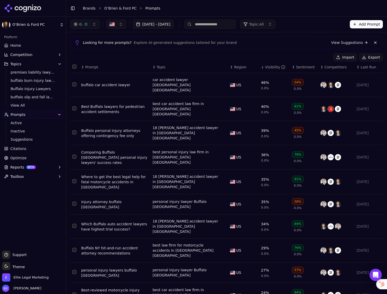
click at [264, 177] on div "35%" at bounding box center [265, 179] width 8 height 5
click at [290, 170] on td "35% 0.0%" at bounding box center [274, 182] width 31 height 25
click at [32, 158] on link "Optimize" at bounding box center [33, 158] width 62 height 8
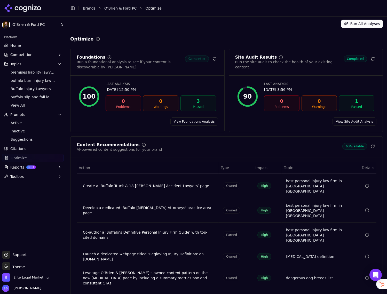
click at [190, 184] on div "Create a ‘Buffalo Truck & 18-[PERSON_NAME] Accident Lawyers’ page" at bounding box center [149, 185] width 132 height 5
click at [175, 184] on div "Create a ‘Buffalo Truck & 18-[PERSON_NAME] Accident Lawyers’ page" at bounding box center [149, 185] width 132 height 5
click at [173, 184] on div "Create a ‘Buffalo Truck & 18-[PERSON_NAME] Accident Lawyers’ page" at bounding box center [149, 185] width 132 height 5
click at [367, 184] on icon "Data table" at bounding box center [367, 186] width 4 height 4
click at [114, 184] on div "Create a ‘Buffalo Truck & 18-[PERSON_NAME] Accident Lawyers’ page" at bounding box center [149, 185] width 132 height 5
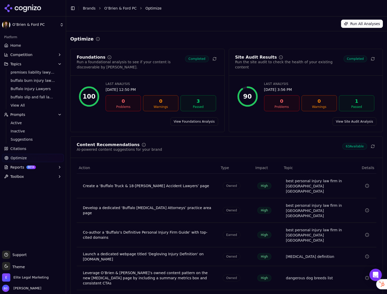
click at [20, 46] on link "Home" at bounding box center [33, 45] width 62 height 8
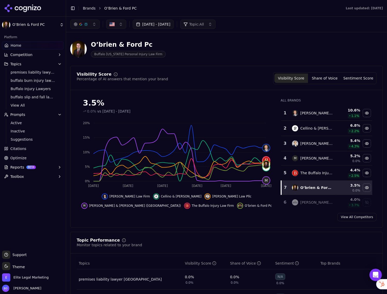
click at [42, 24] on html "O’Brien & Ford PC Platform Home Competition Topics premises liability lawyer Bu…" at bounding box center [193, 147] width 387 height 294
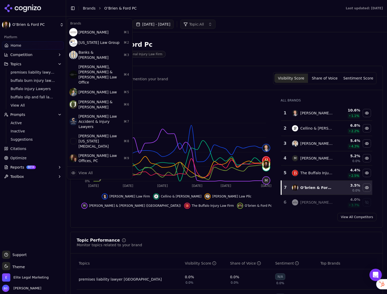
click at [181, 45] on html "O’Brien & Ford PC Platform Home Competition Topics premises liability lawyer Bu…" at bounding box center [193, 147] width 387 height 294
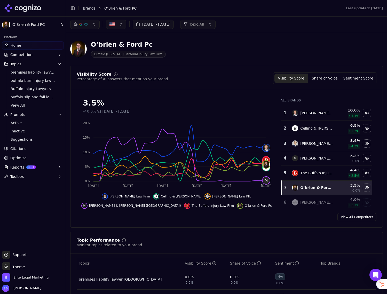
click at [226, 51] on div "O’brien & Ford Pc Buffalo [US_STATE] Personal Injury Law Firm" at bounding box center [186, 49] width 232 height 17
click at [217, 50] on div "O’brien & Ford Pc Buffalo [US_STATE] Personal Injury Law Firm" at bounding box center [186, 49] width 232 height 17
click at [310, 147] on td "[PERSON_NAME] Law Pllc" at bounding box center [312, 143] width 47 height 15
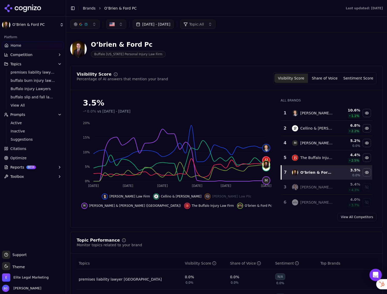
click at [369, 186] on div "Show towey law pllc data" at bounding box center [367, 187] width 8 height 8
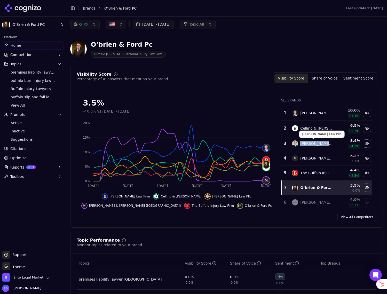
drag, startPoint x: 328, startPoint y: 142, endPoint x: 312, endPoint y: 144, distance: 15.8
click at [300, 141] on div "[PERSON_NAME] Law Pllc" at bounding box center [312, 144] width 41 height 6
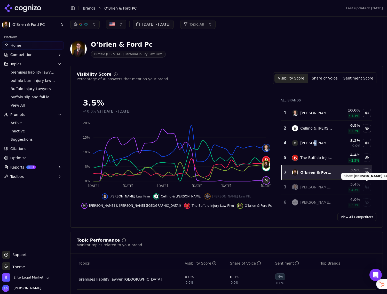
click at [367, 187] on div "Show towey law pllc data" at bounding box center [367, 187] width 8 height 8
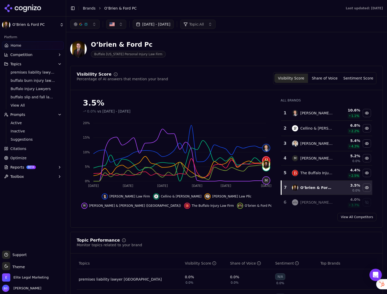
click at [362, 216] on link "View All Competitors" at bounding box center [357, 217] width 39 height 8
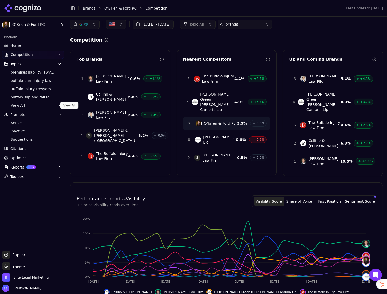
click at [19, 105] on span "View All" at bounding box center [33, 105] width 45 height 5
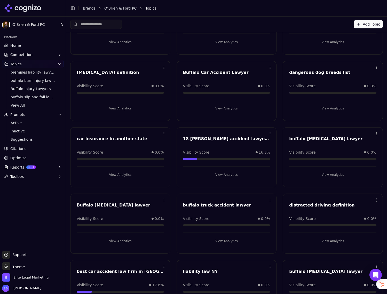
scroll to position [311, 0]
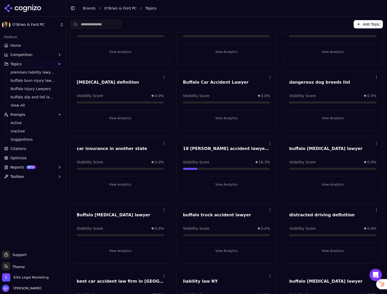
click at [330, 118] on button "View Analytics" at bounding box center [332, 118] width 87 height 8
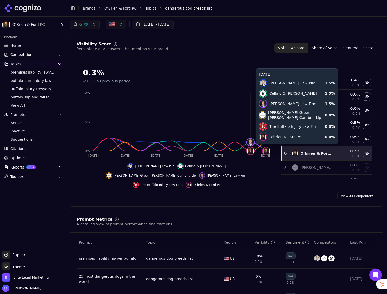
scroll to position [17, 0]
